Goal: Task Accomplishment & Management: Manage account settings

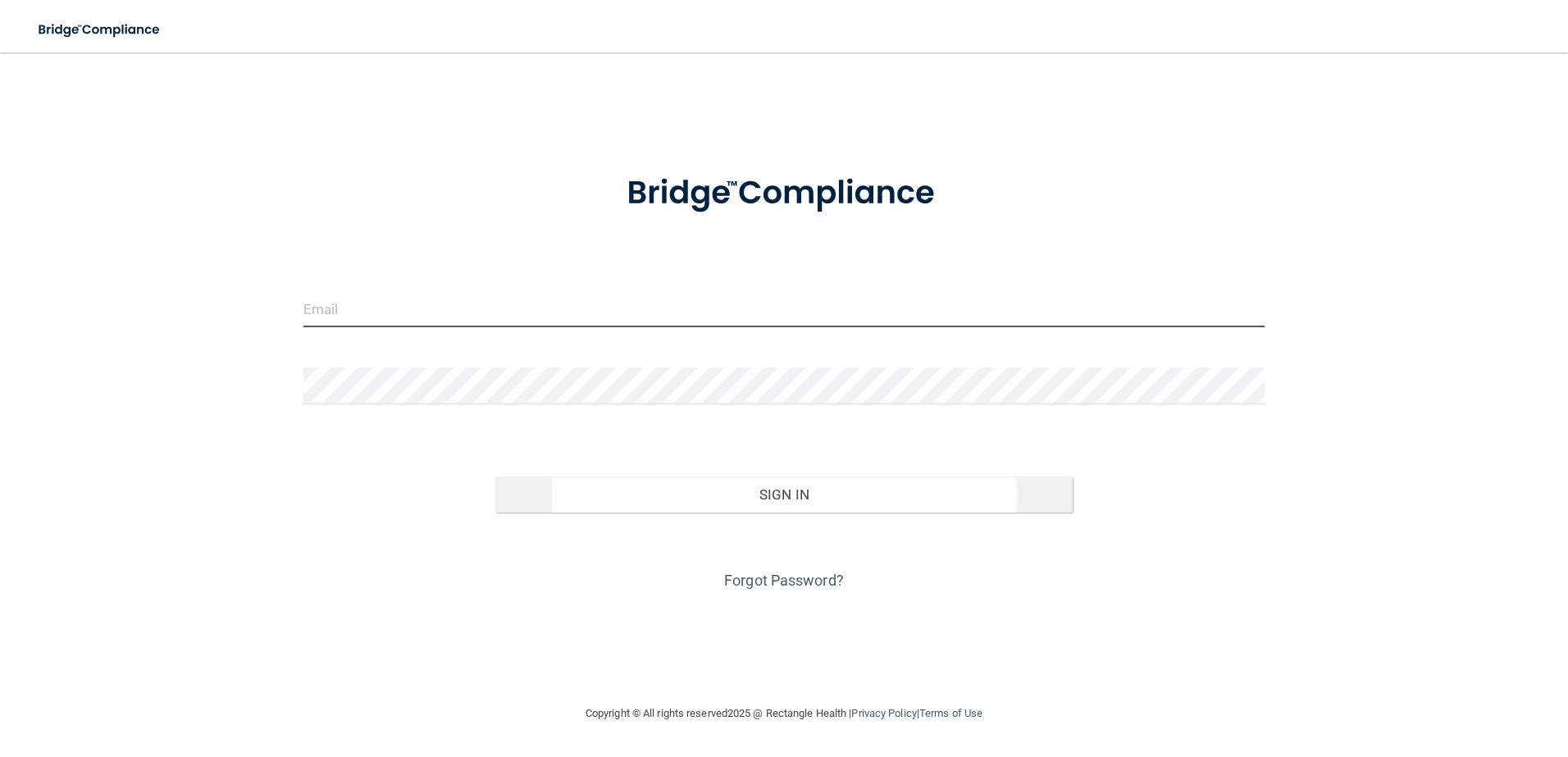
type input "[EMAIL_ADDRESS][DOMAIN_NAME]"
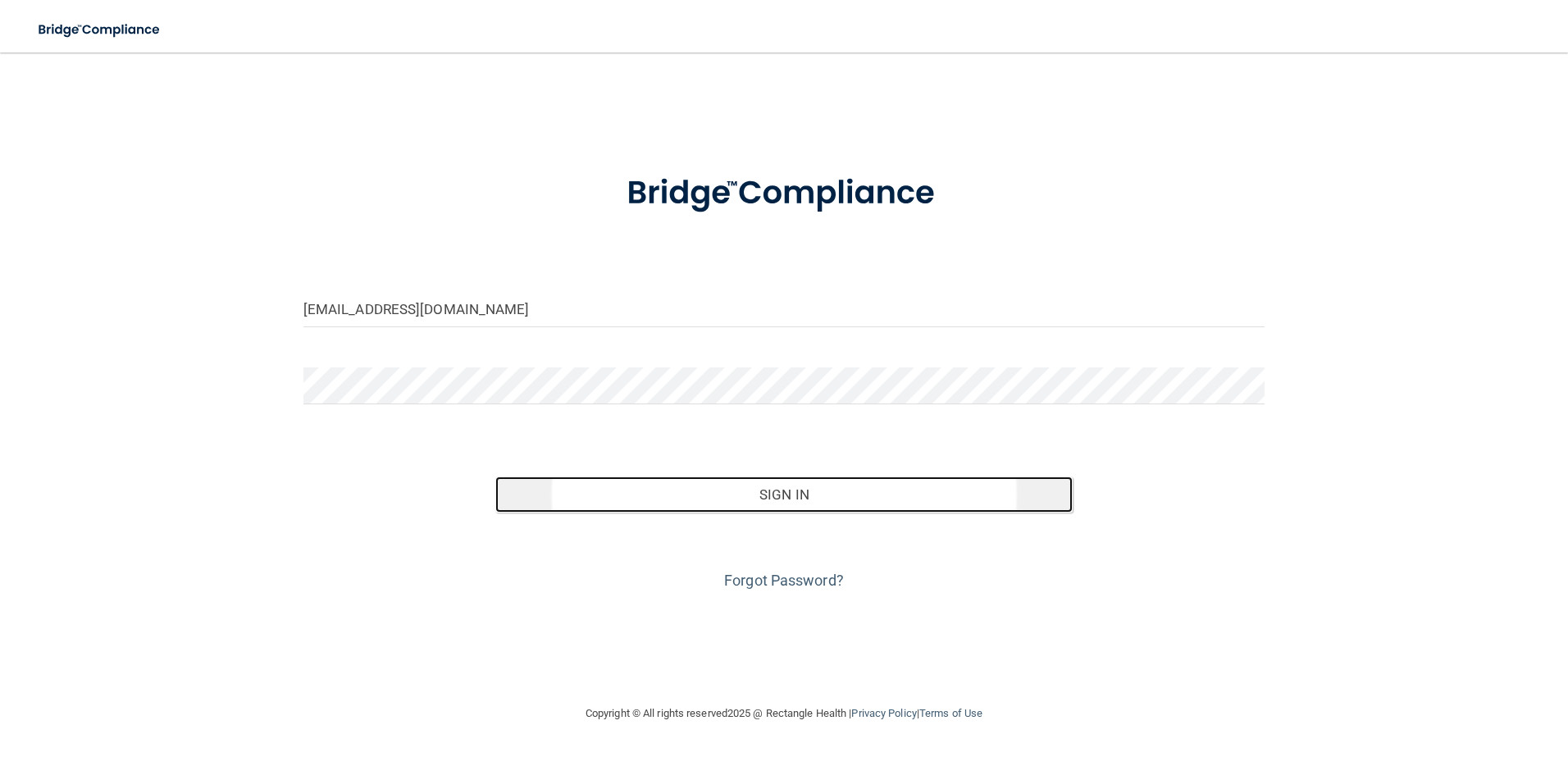
click at [639, 503] on button "Sign In" at bounding box center [784, 494] width 577 height 36
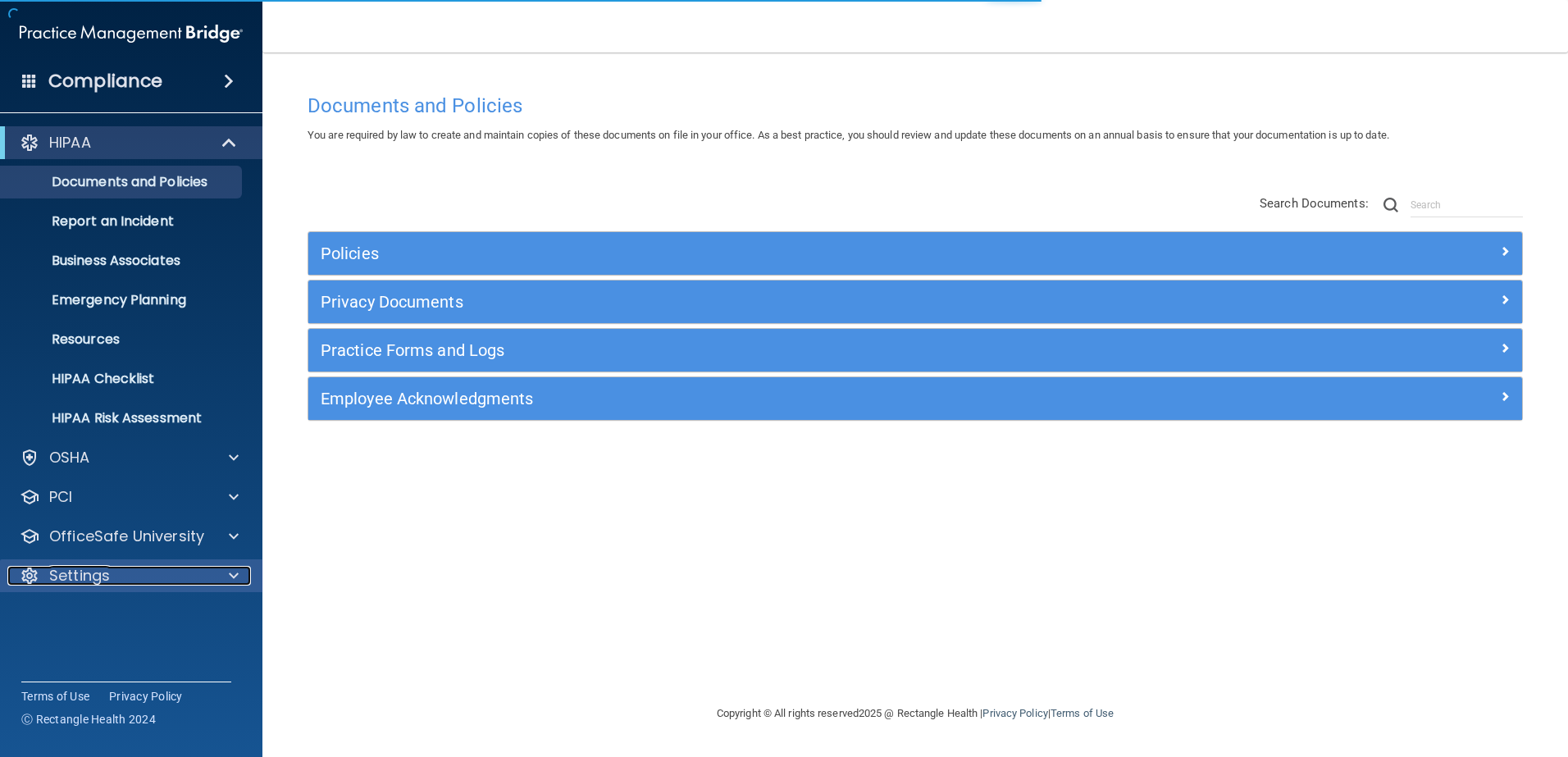
click at [234, 575] on span at bounding box center [234, 575] width 10 height 19
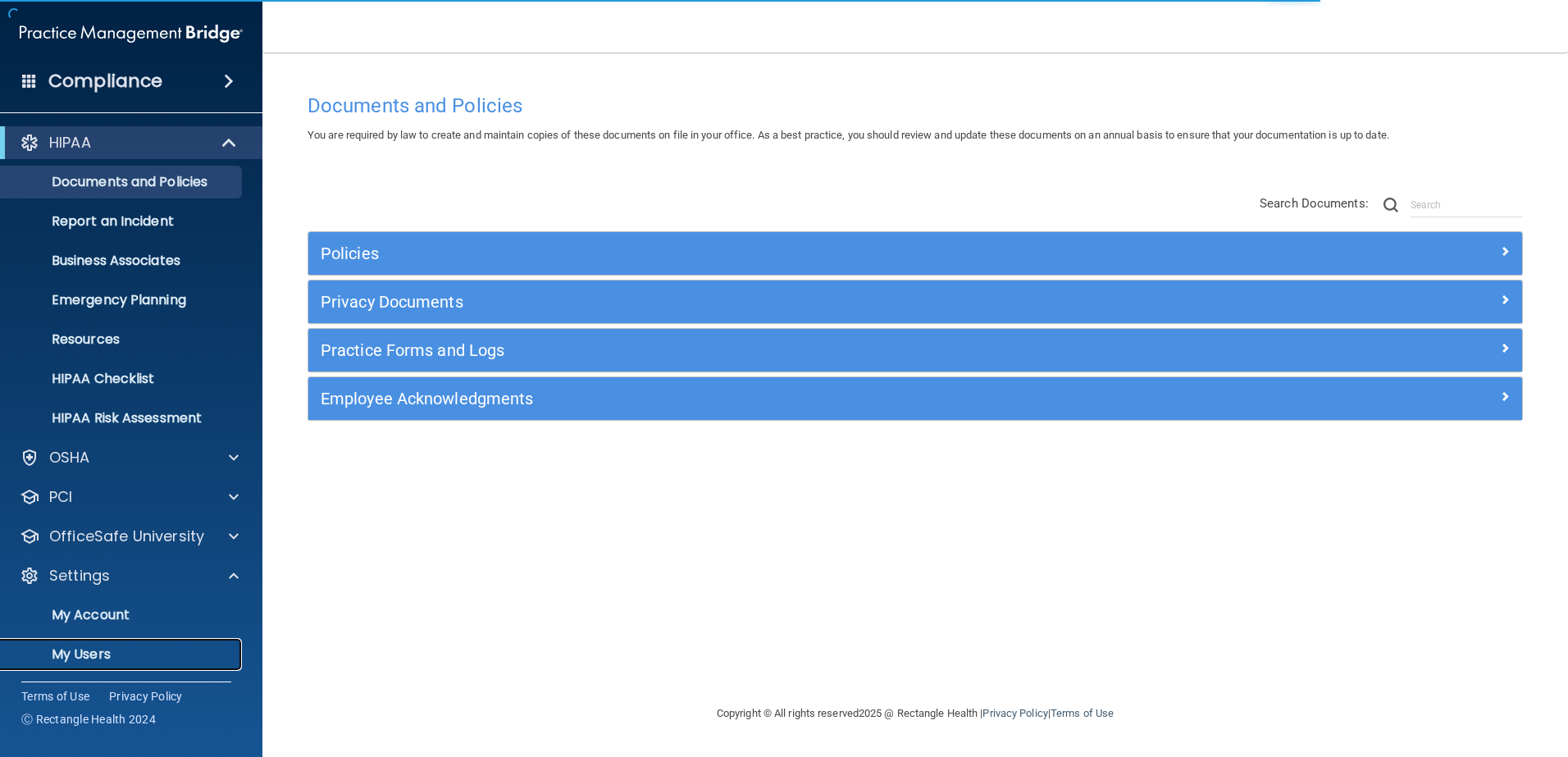
click at [93, 657] on p "My Users" at bounding box center [123, 654] width 224 height 16
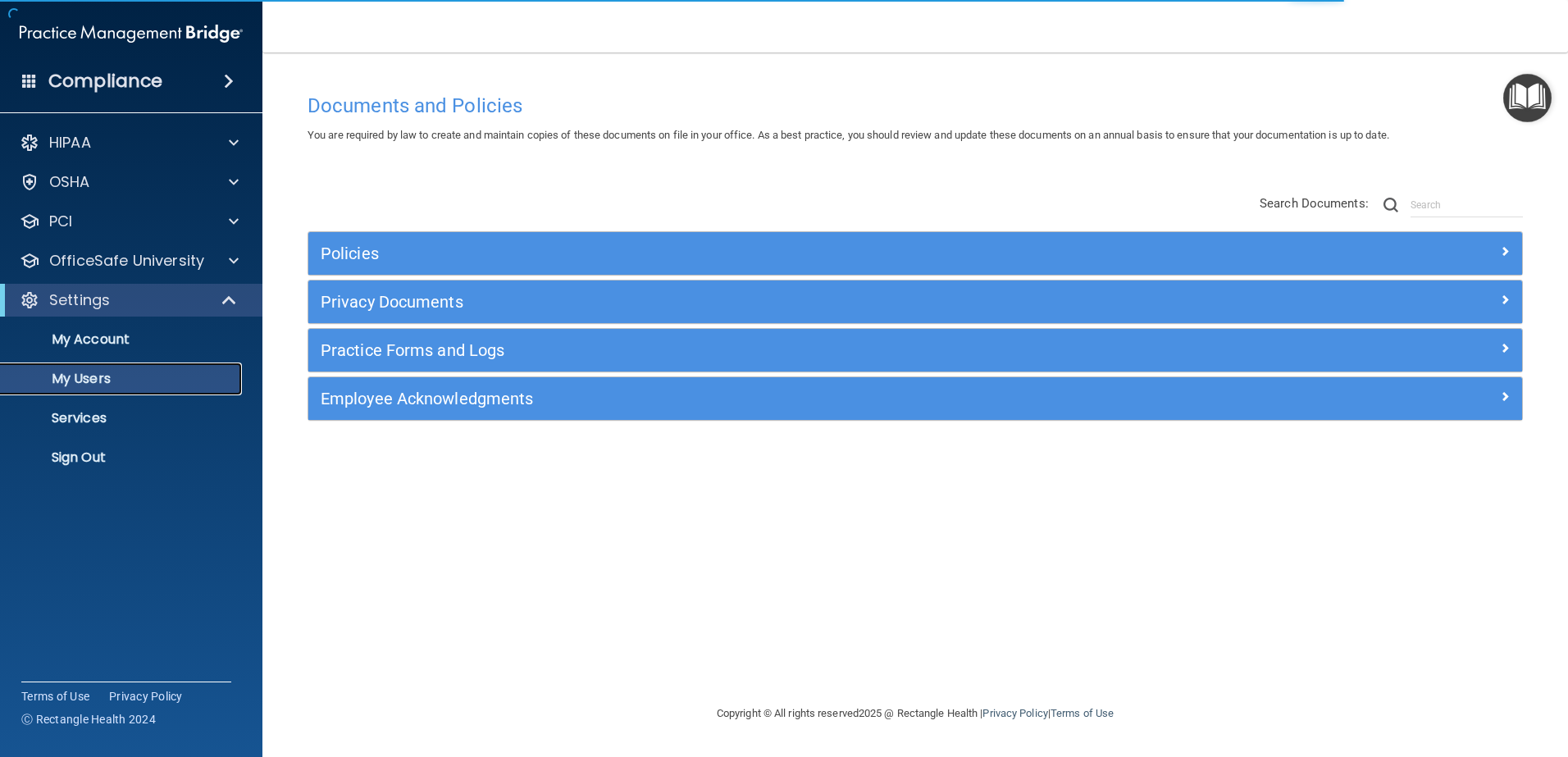
select select "20"
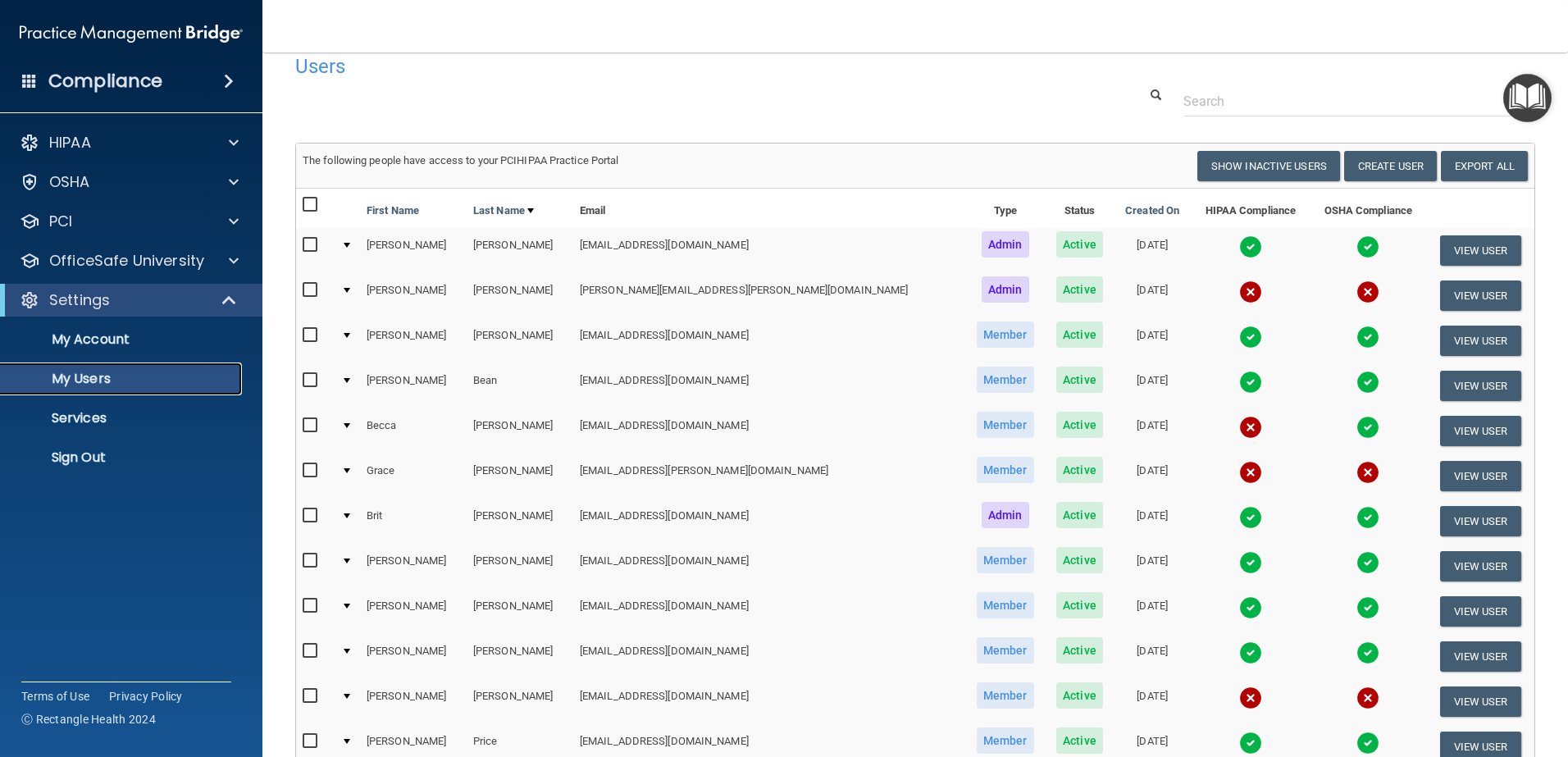
scroll to position [30, 0]
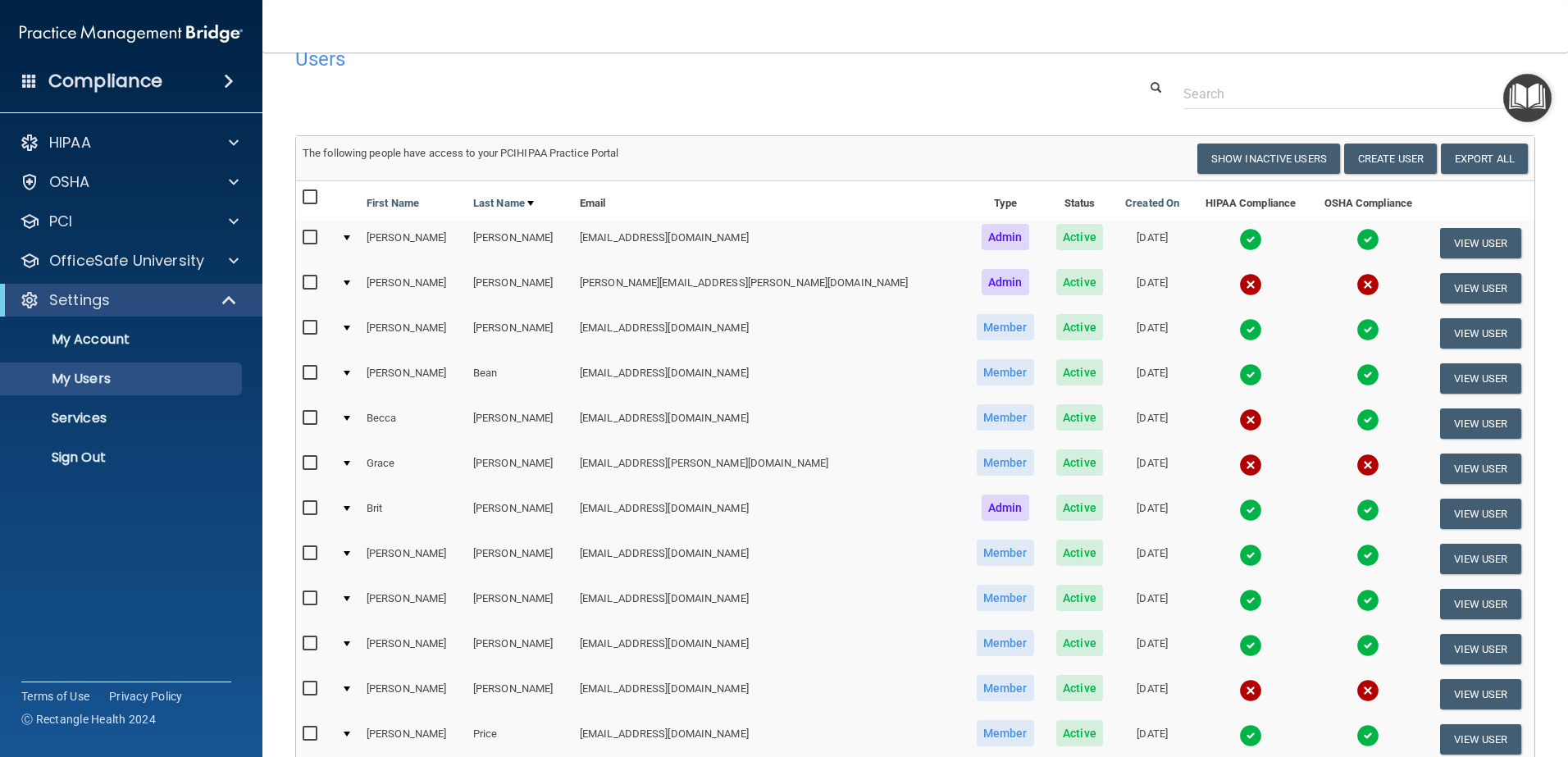
click at [312, 280] on input "checkbox" at bounding box center [312, 283] width 19 height 13
checkbox input "true"
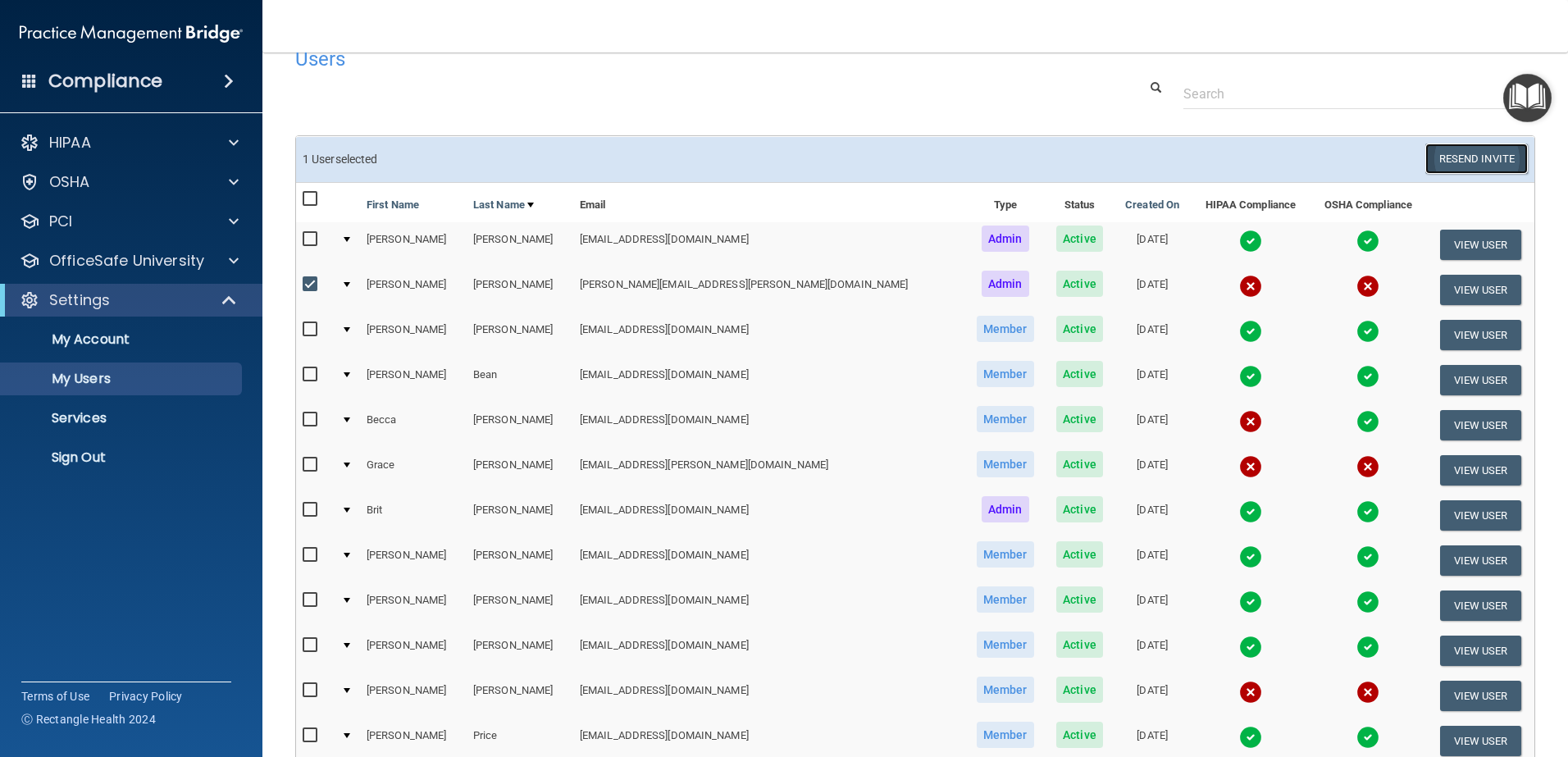
click at [1446, 154] on button "Resend Invite" at bounding box center [1476, 159] width 103 height 30
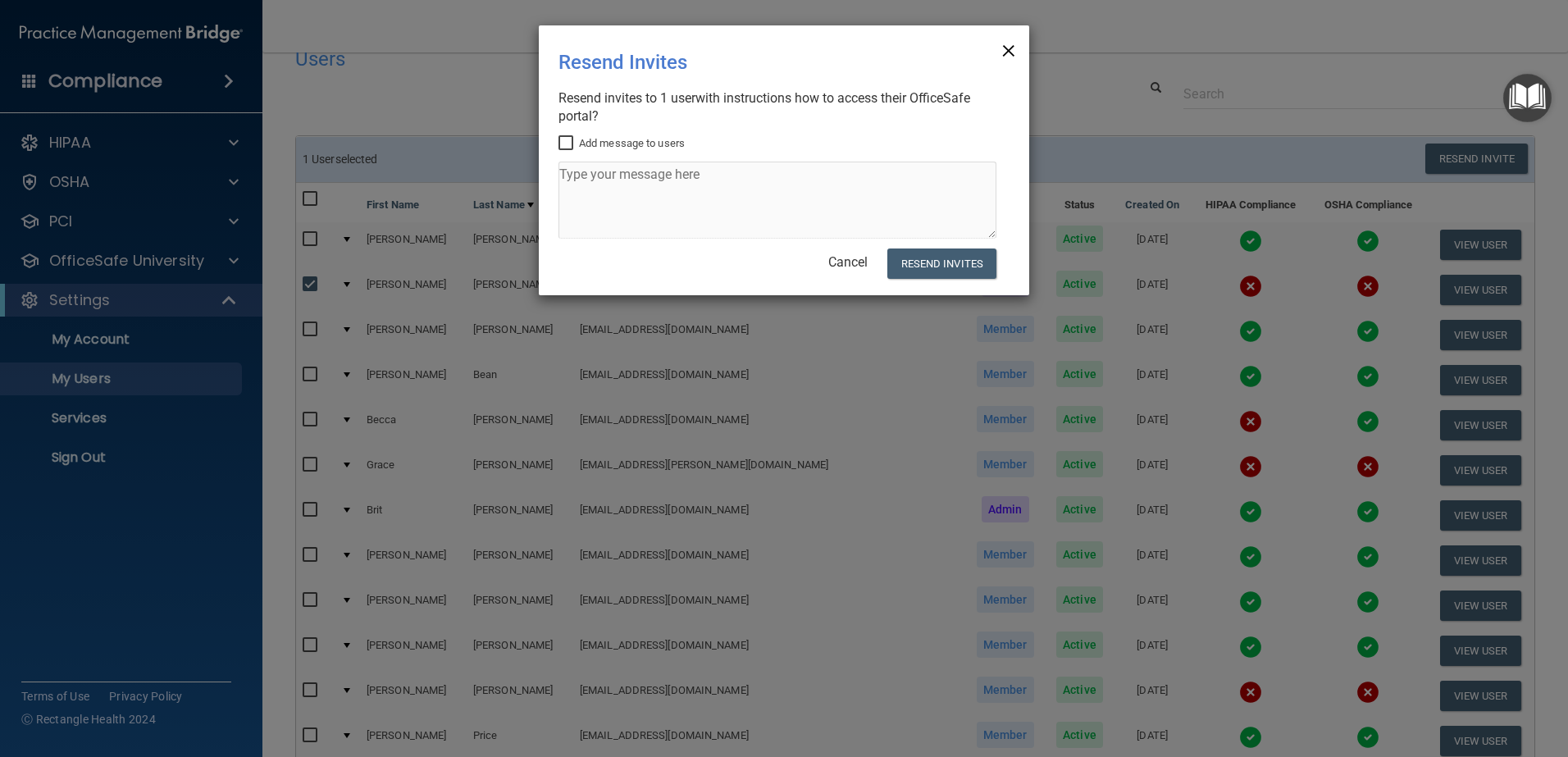
click at [1007, 49] on span "×" at bounding box center [1009, 49] width 15 height 33
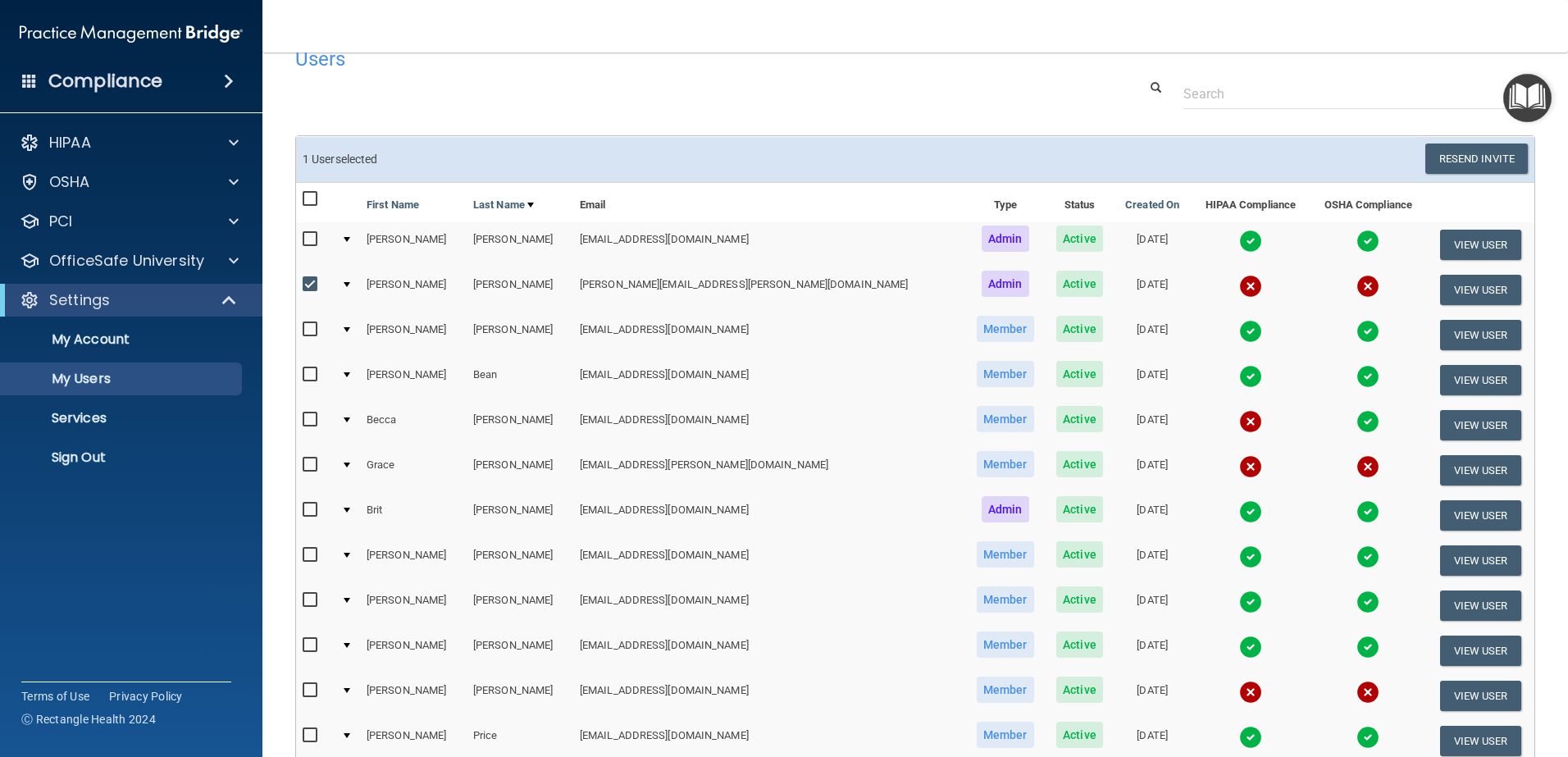
click at [302, 326] on input "checkbox" at bounding box center [312, 330] width 19 height 13
checkbox input "true"
click at [313, 374] on input "checkbox" at bounding box center [312, 375] width 19 height 13
checkbox input "true"
click at [312, 425] on input "checkbox" at bounding box center [312, 420] width 19 height 13
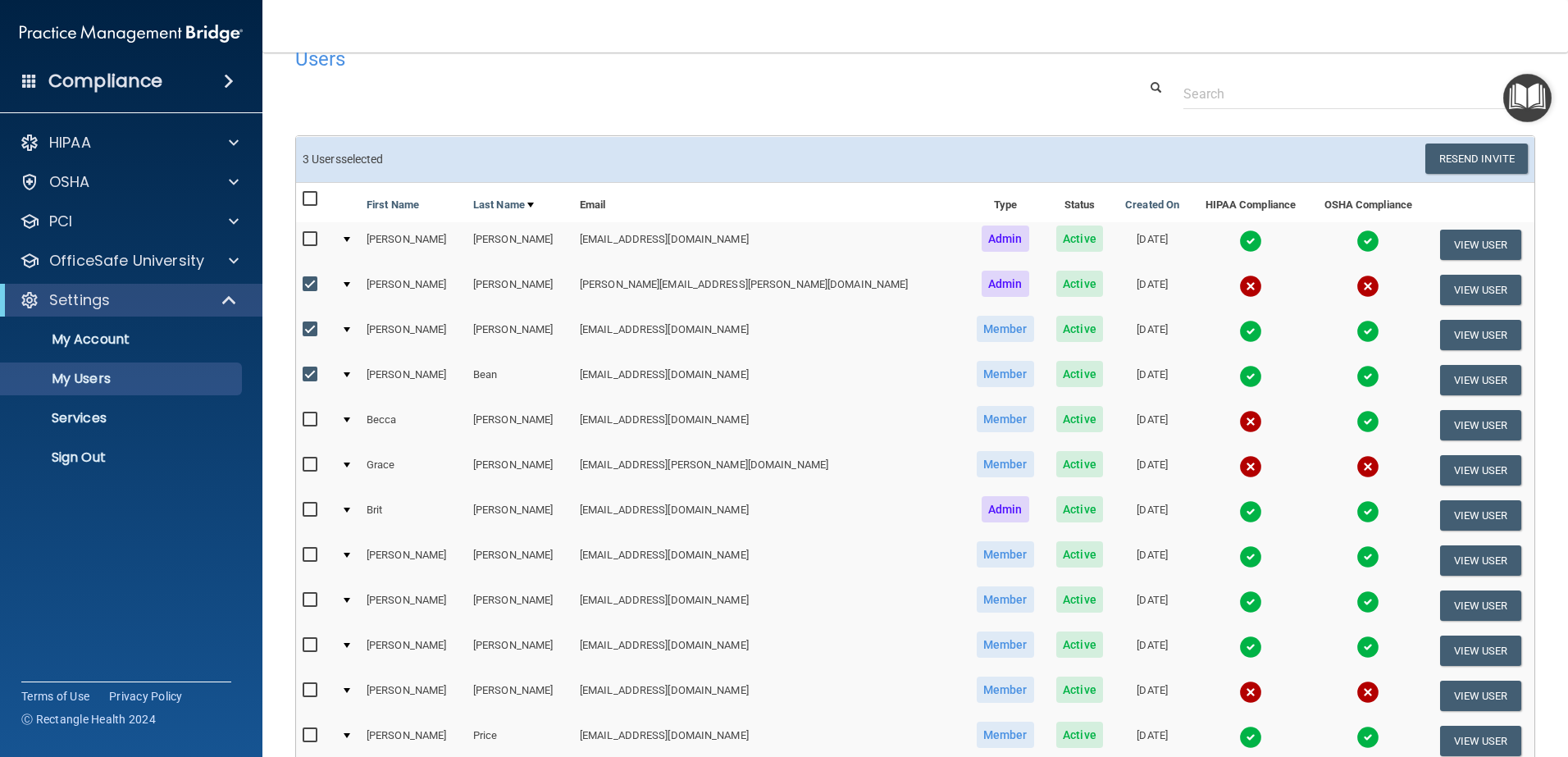
checkbox input "true"
click at [306, 463] on input "checkbox" at bounding box center [312, 465] width 19 height 13
checkbox input "true"
click at [309, 510] on input "checkbox" at bounding box center [312, 510] width 19 height 13
checkbox input "true"
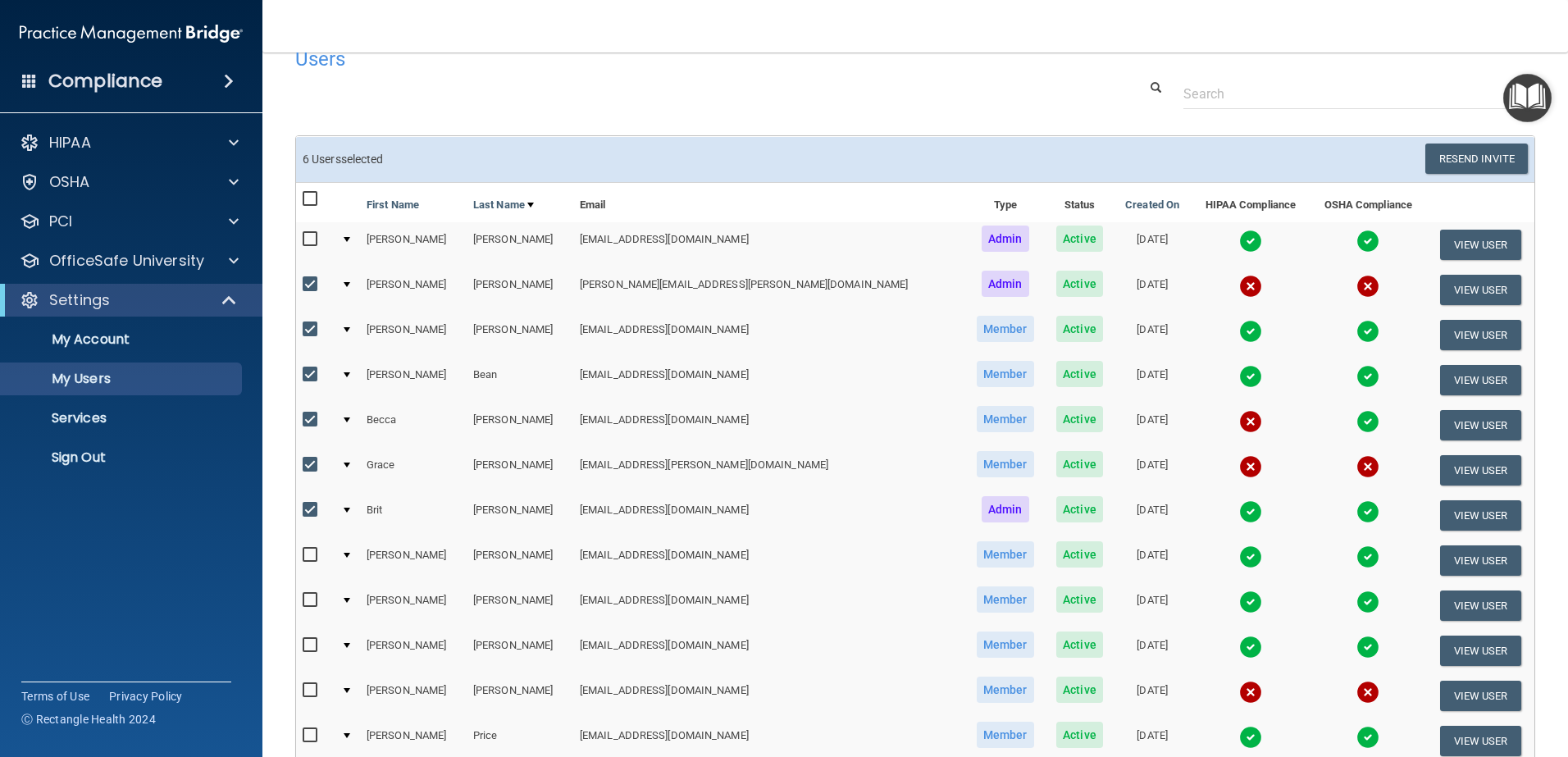
click at [312, 555] on input "checkbox" at bounding box center [312, 555] width 19 height 13
checkbox input "true"
click at [312, 598] on input "checkbox" at bounding box center [312, 600] width 19 height 13
checkbox input "true"
click at [312, 647] on input "checkbox" at bounding box center [312, 645] width 19 height 13
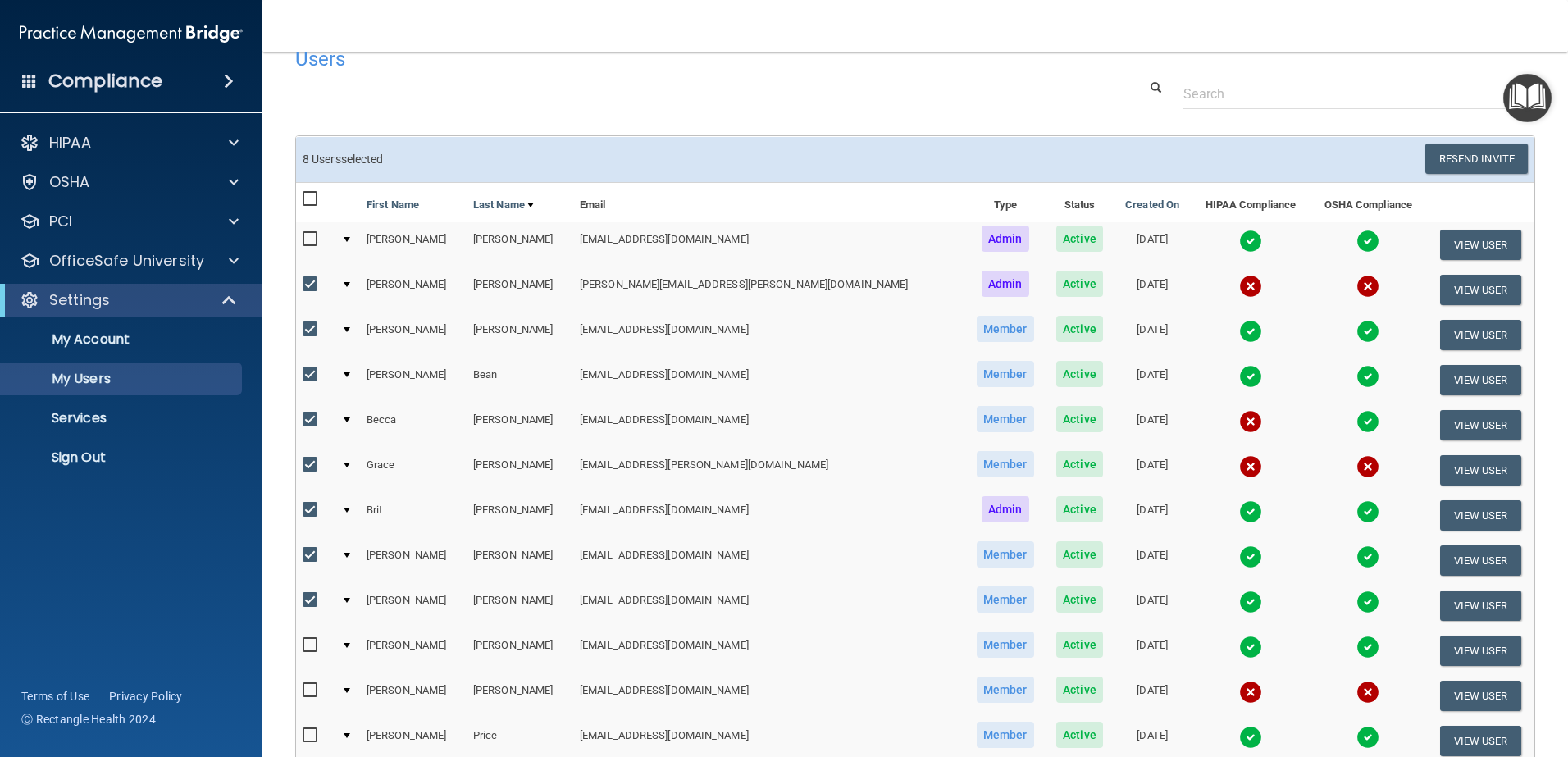
checkbox input "true"
click at [313, 692] on input "checkbox" at bounding box center [312, 690] width 19 height 13
checkbox input "true"
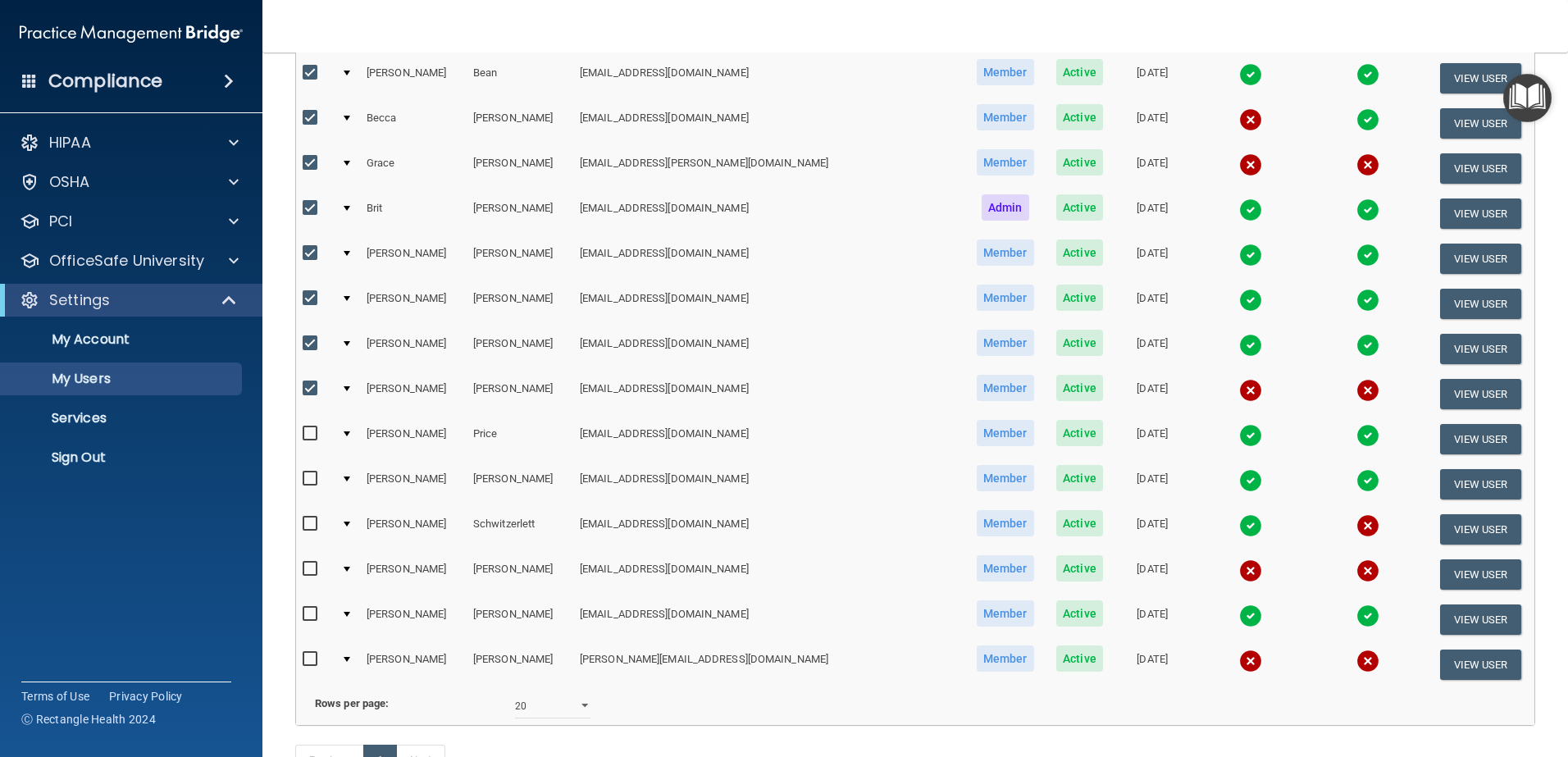
scroll to position [346, 0]
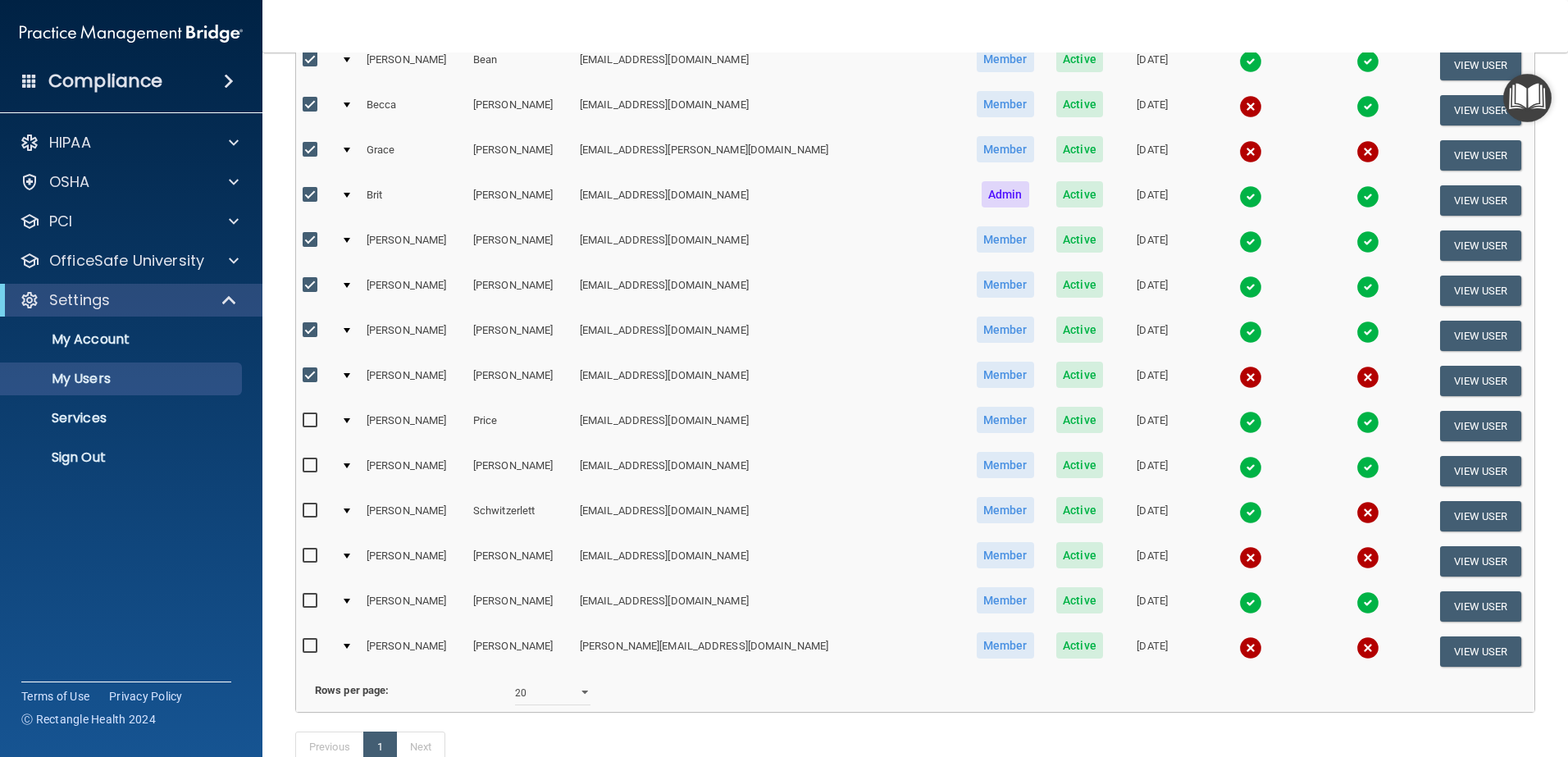
click at [308, 420] on input "checkbox" at bounding box center [312, 421] width 19 height 13
checkbox input "true"
click at [309, 461] on input "checkbox" at bounding box center [312, 466] width 19 height 13
checkbox input "true"
click at [316, 513] on input "checkbox" at bounding box center [312, 510] width 19 height 13
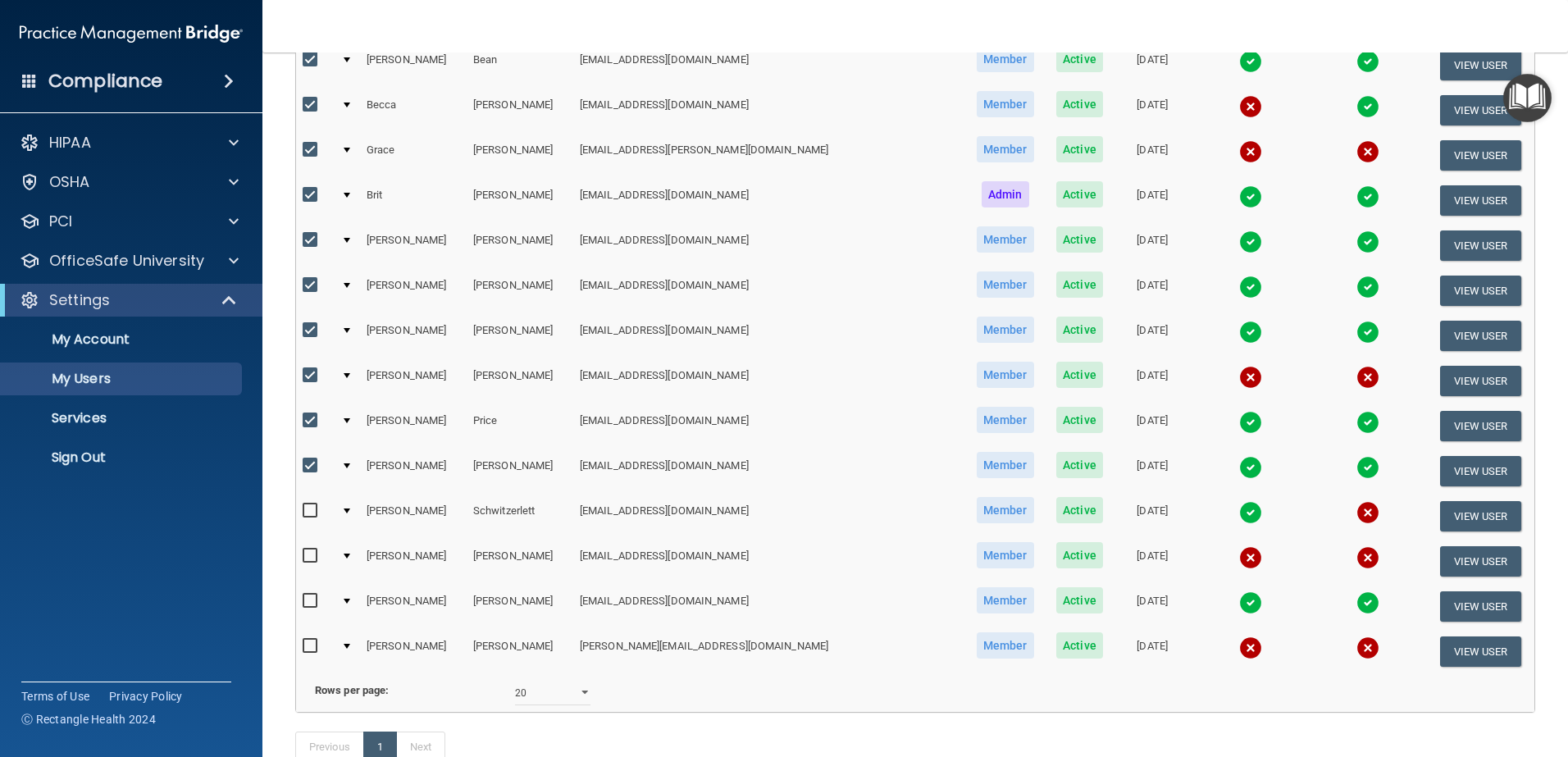
checkbox input "true"
click at [312, 551] on input "checkbox" at bounding box center [312, 556] width 19 height 13
checkbox input "true"
click at [309, 597] on input "checkbox" at bounding box center [312, 601] width 19 height 13
checkbox input "true"
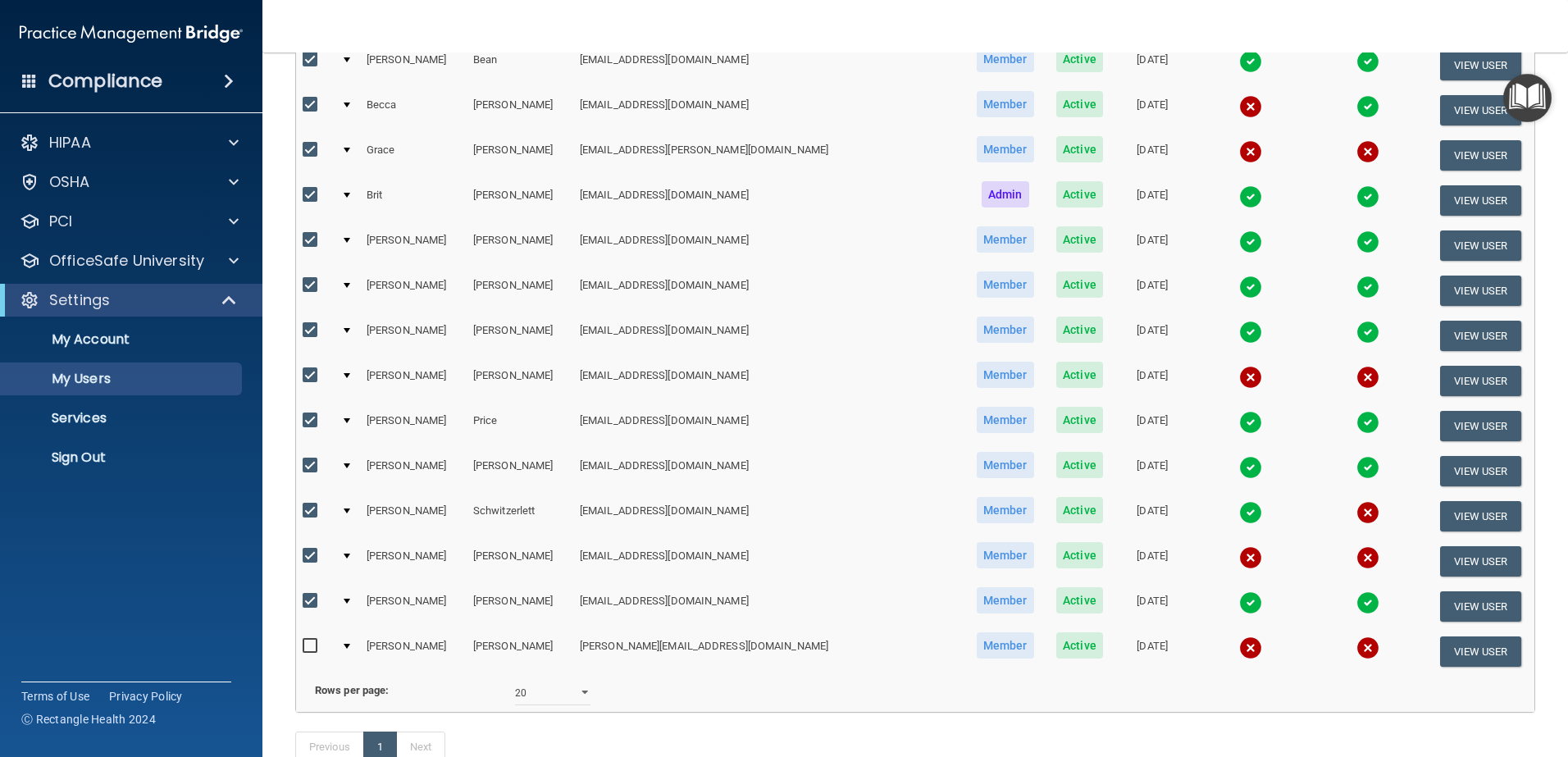
click at [310, 642] on input "checkbox" at bounding box center [312, 646] width 19 height 13
checkbox input "true"
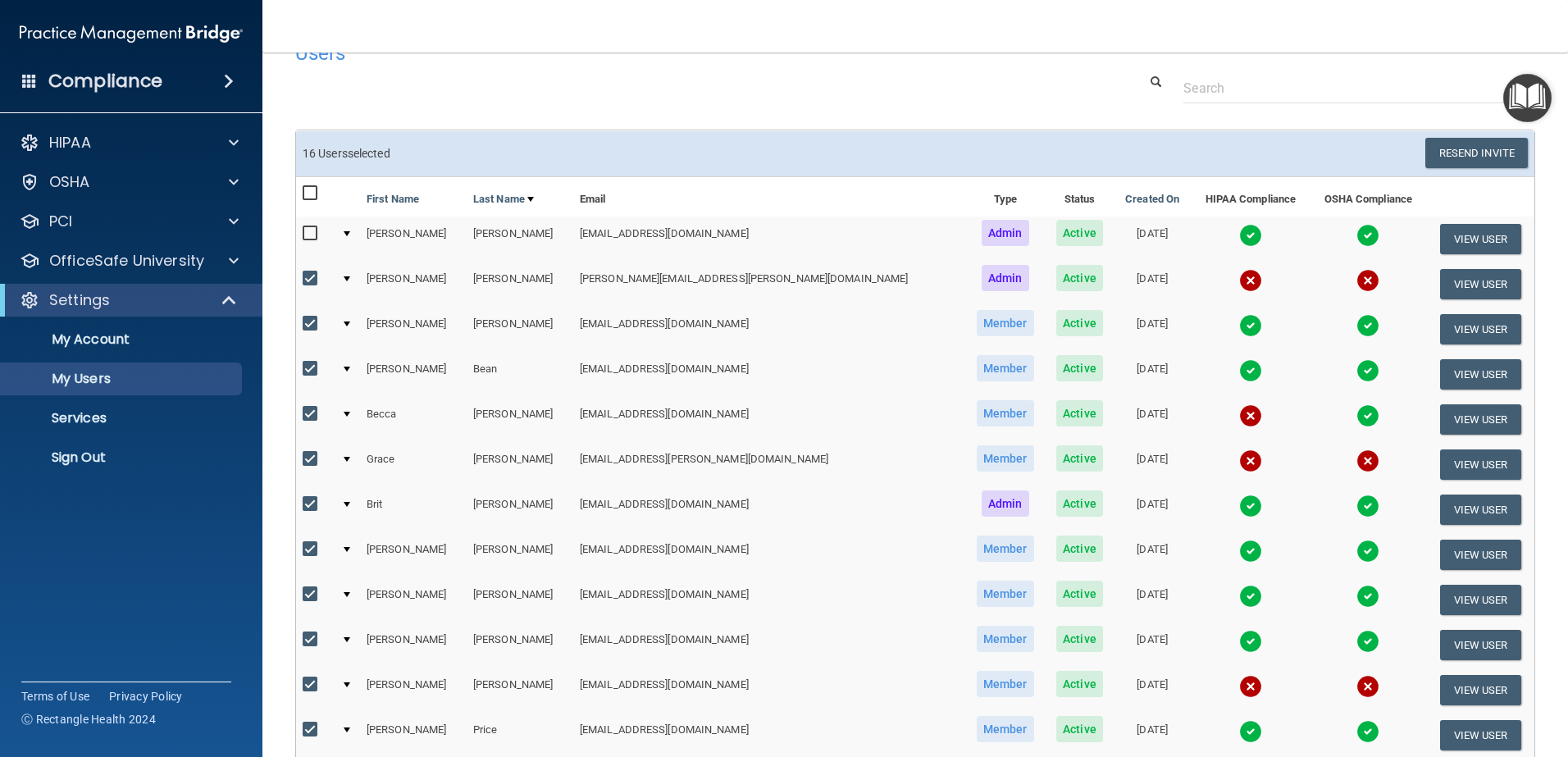
scroll to position [7, 0]
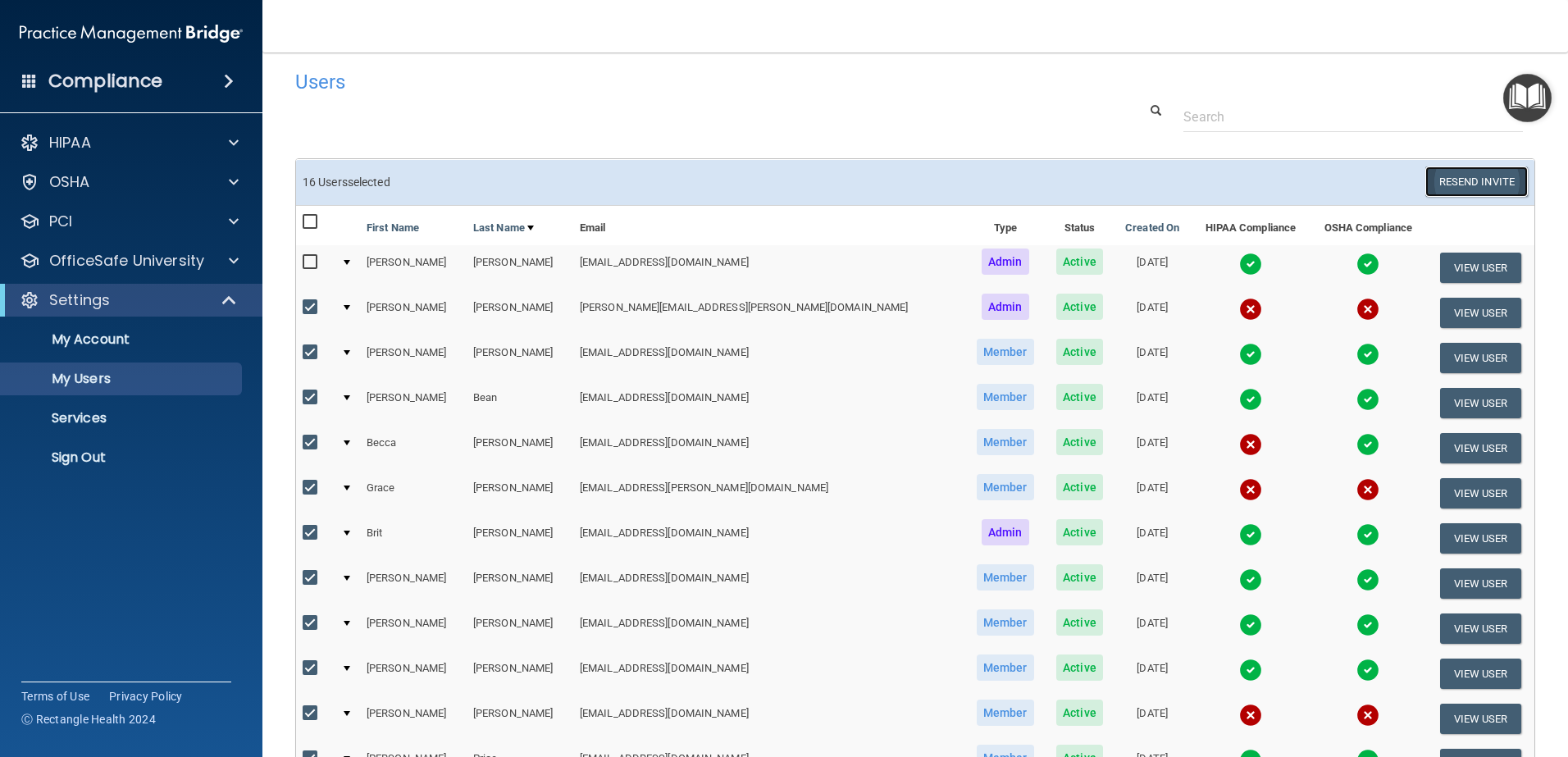
click at [1461, 178] on button "Resend Invite" at bounding box center [1476, 181] width 103 height 30
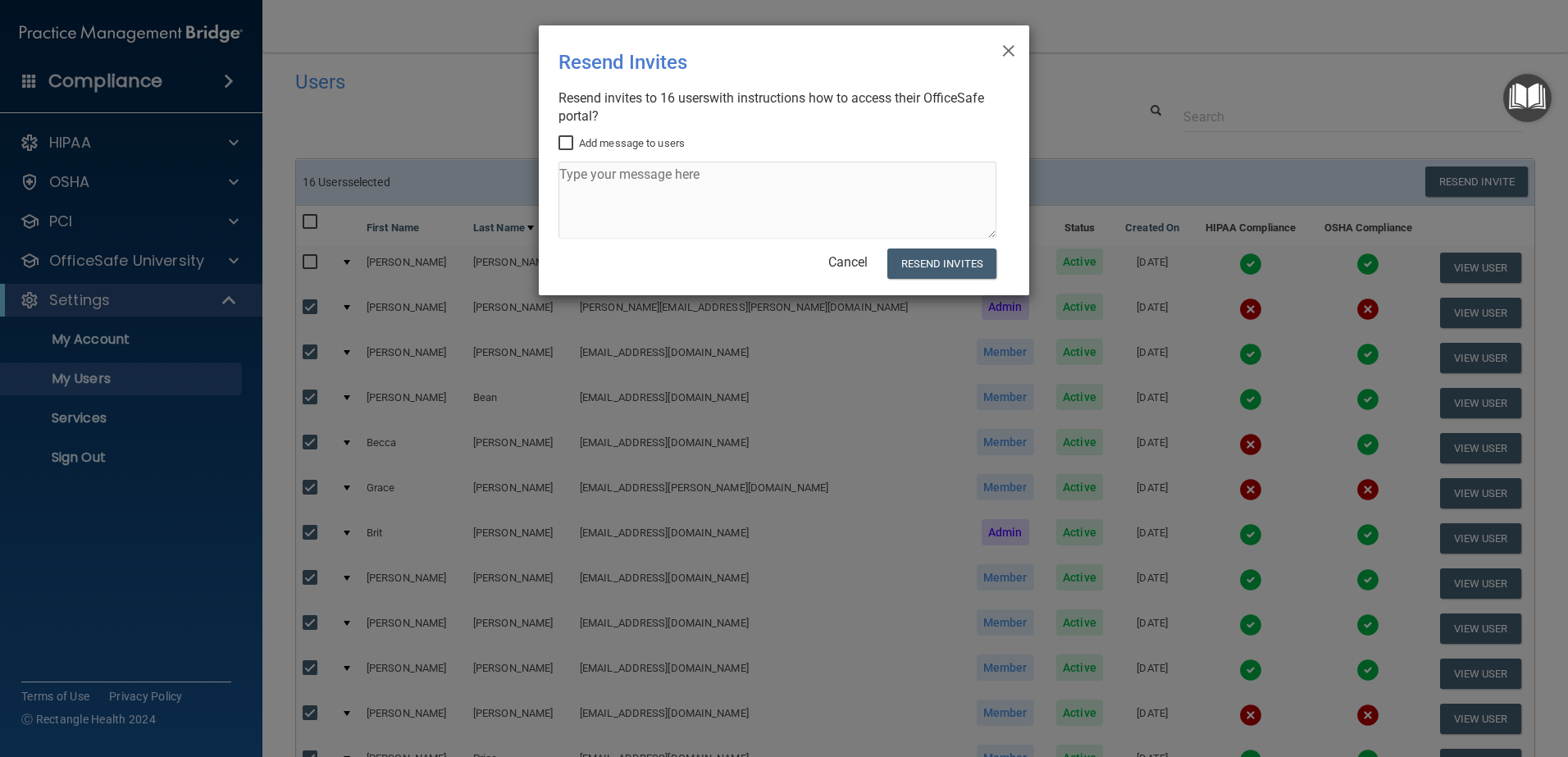
click at [568, 144] on input "Add message to users" at bounding box center [567, 143] width 19 height 13
checkbox input "true"
click at [576, 183] on textarea at bounding box center [777, 200] width 438 height 77
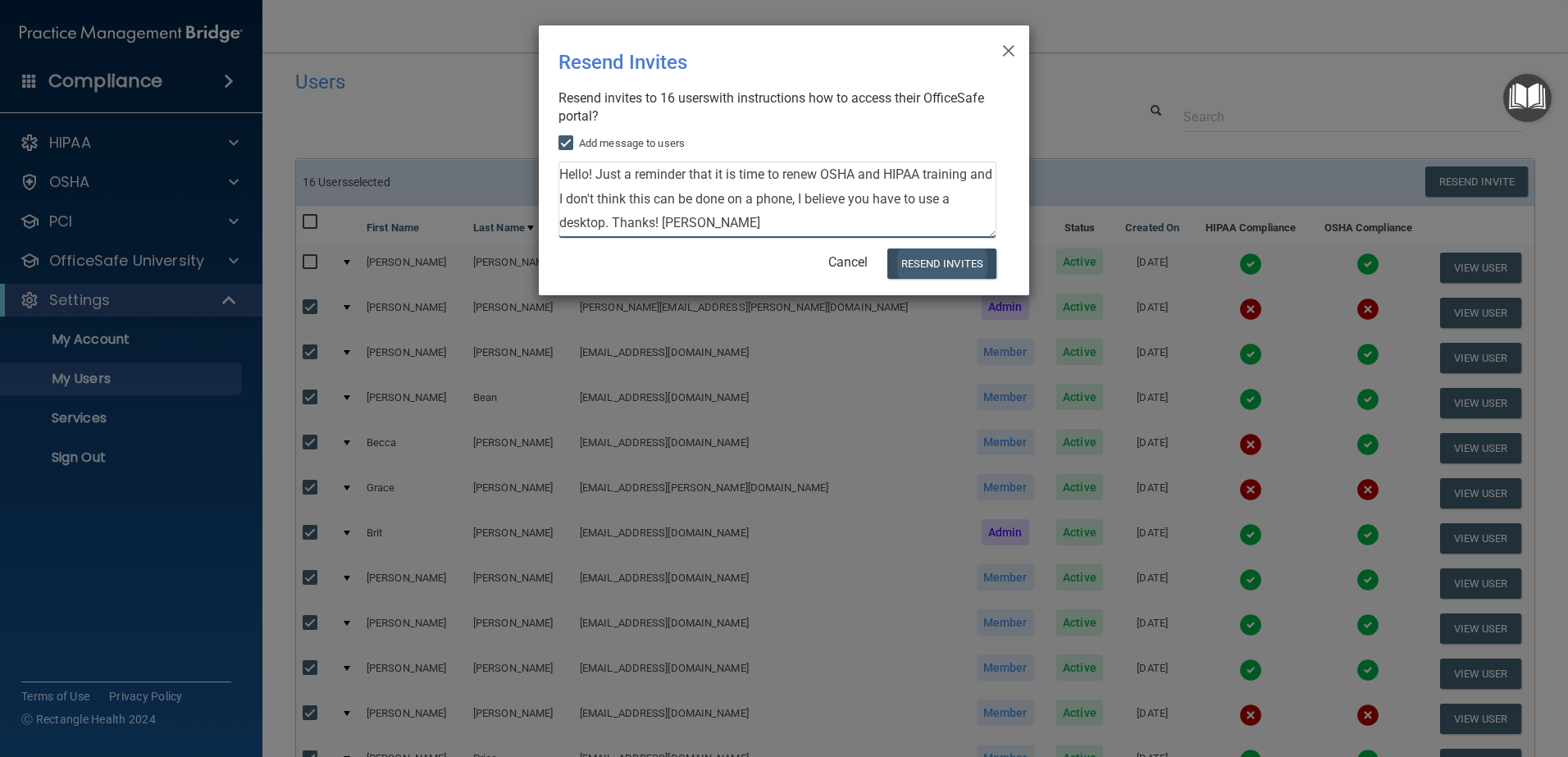
type textarea "Hello! Just a reminder that it is time to renew OSHA and HIPAA training and I d…"
click at [938, 265] on button "Resend Invites" at bounding box center [941, 263] width 109 height 30
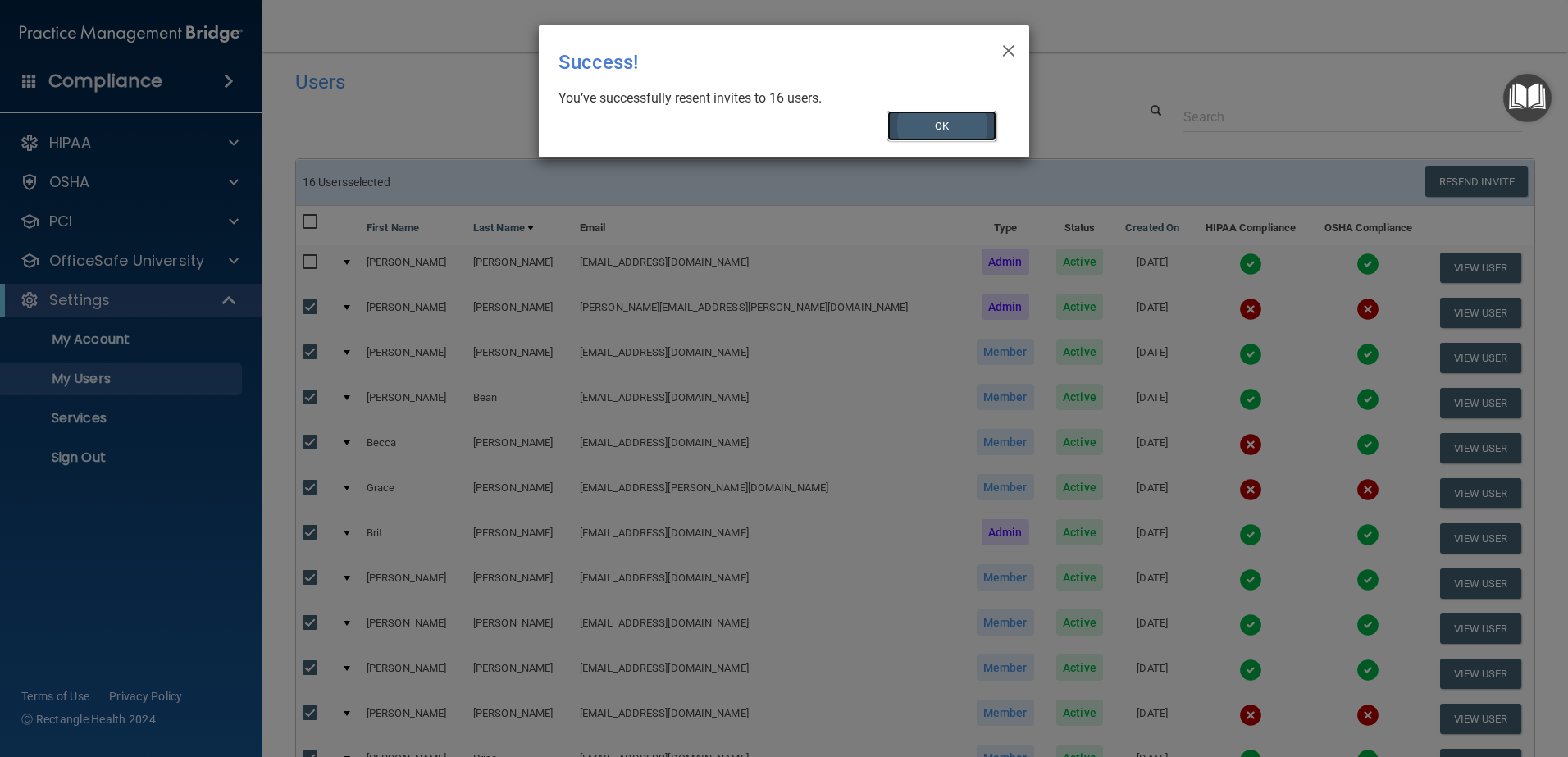
click at [927, 125] on button "OK" at bounding box center [942, 126] width 110 height 30
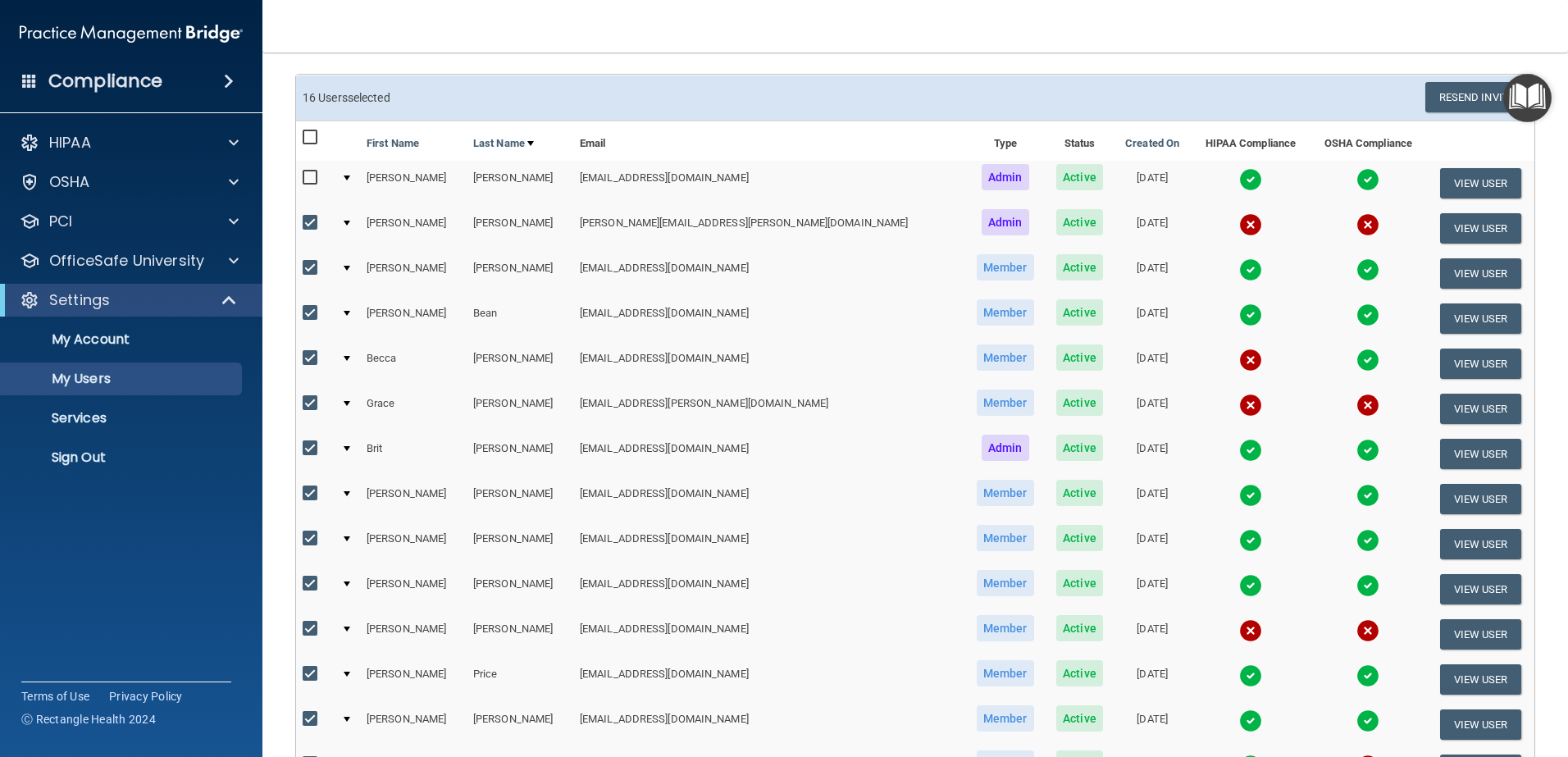
scroll to position [0, 0]
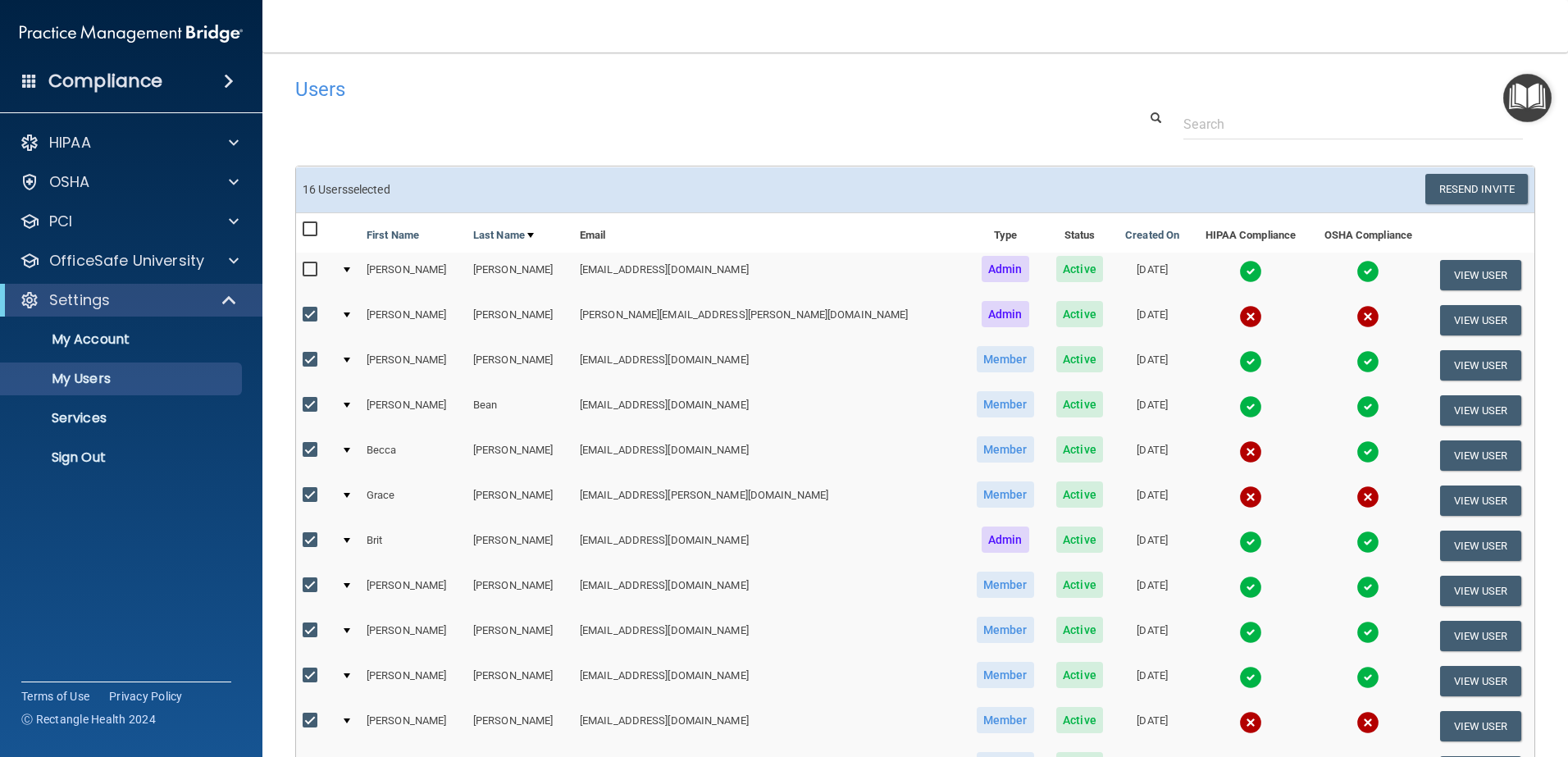
click at [674, 88] on h4 "Users" at bounding box center [652, 89] width 713 height 21
click at [96, 342] on p "My Account" at bounding box center [123, 340] width 224 height 16
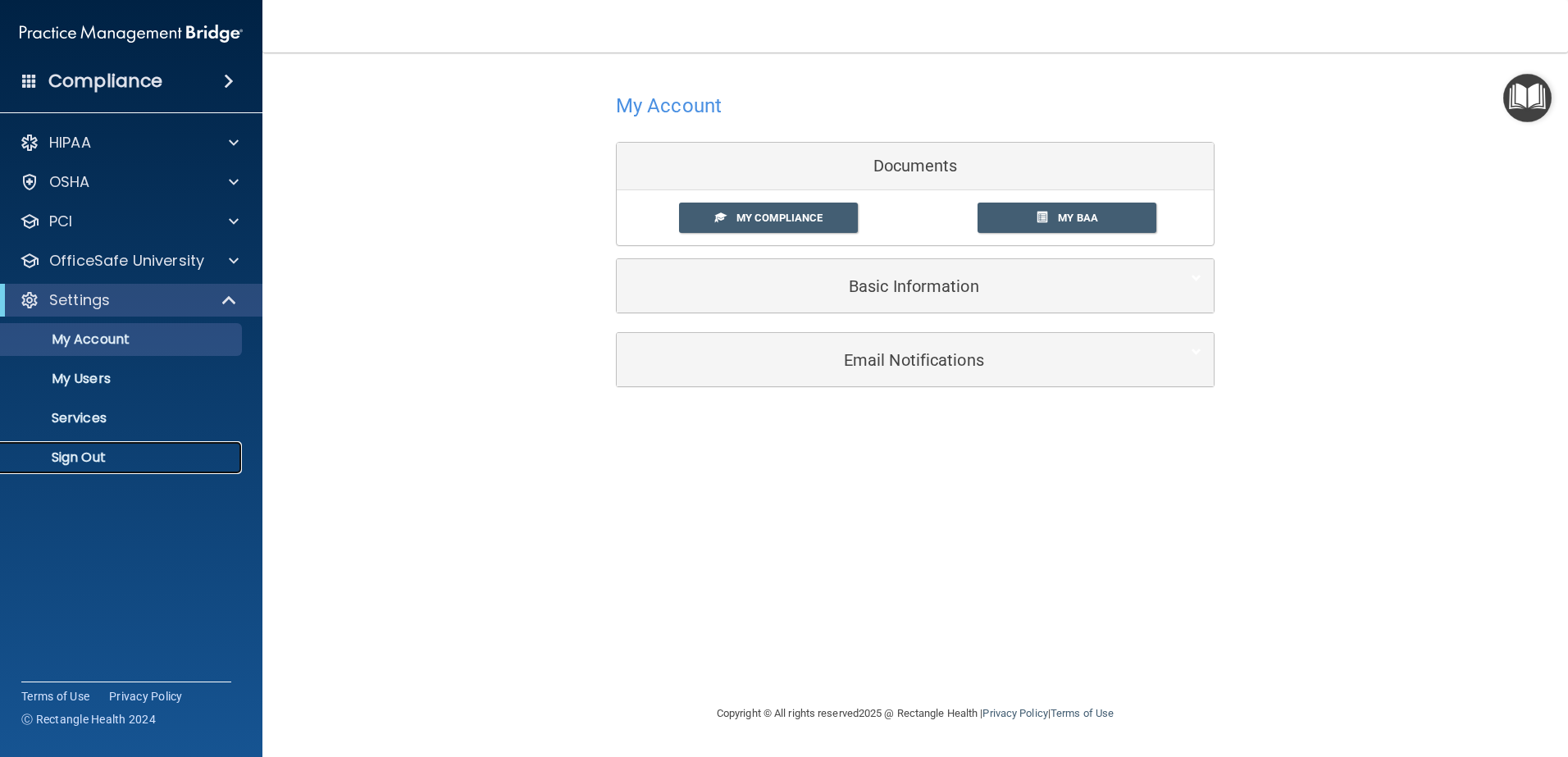
click at [82, 456] on p "Sign Out" at bounding box center [123, 457] width 224 height 16
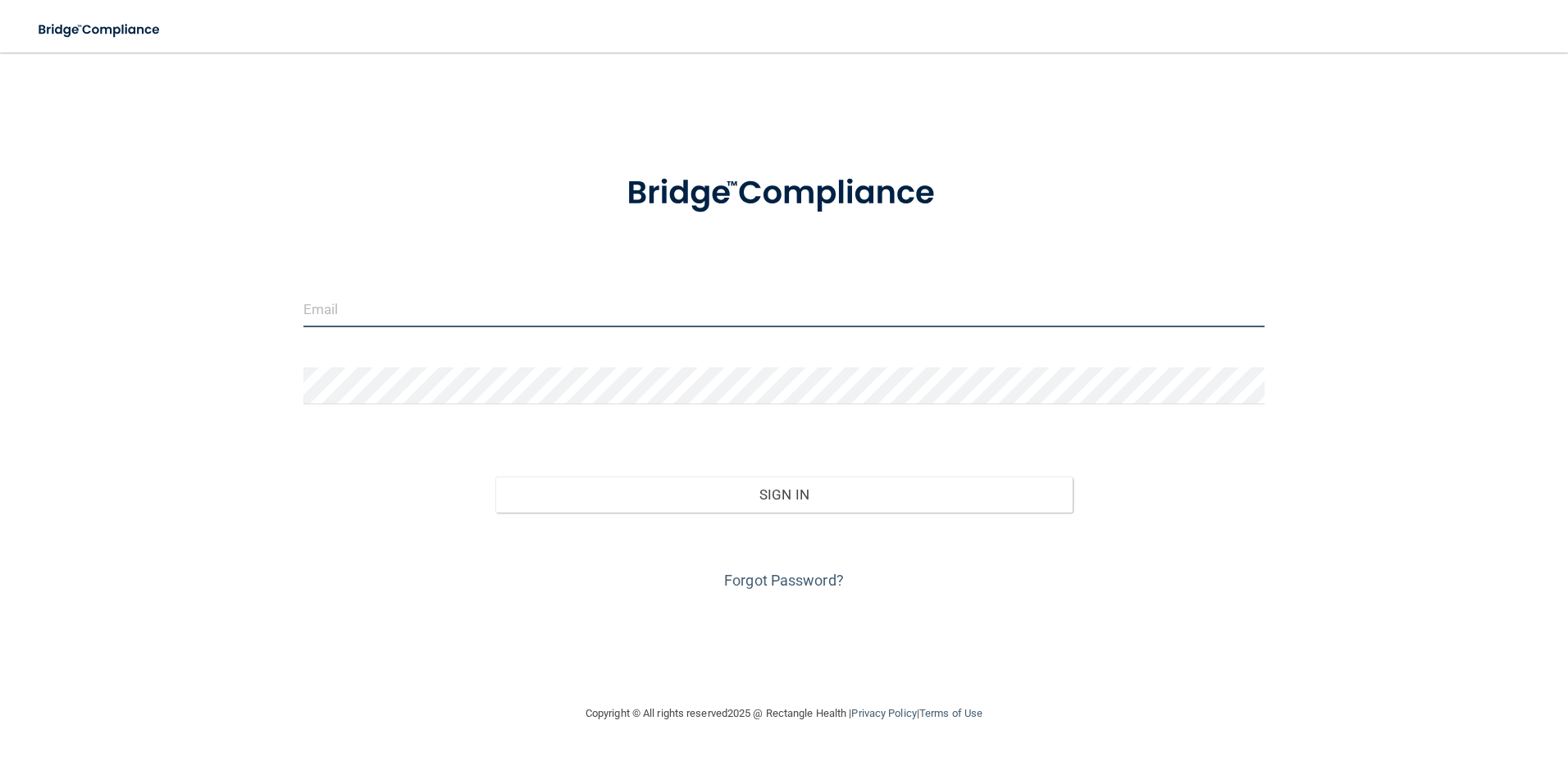
type input "[EMAIL_ADDRESS][DOMAIN_NAME]"
